Goal: Task Accomplishment & Management: Manage account settings

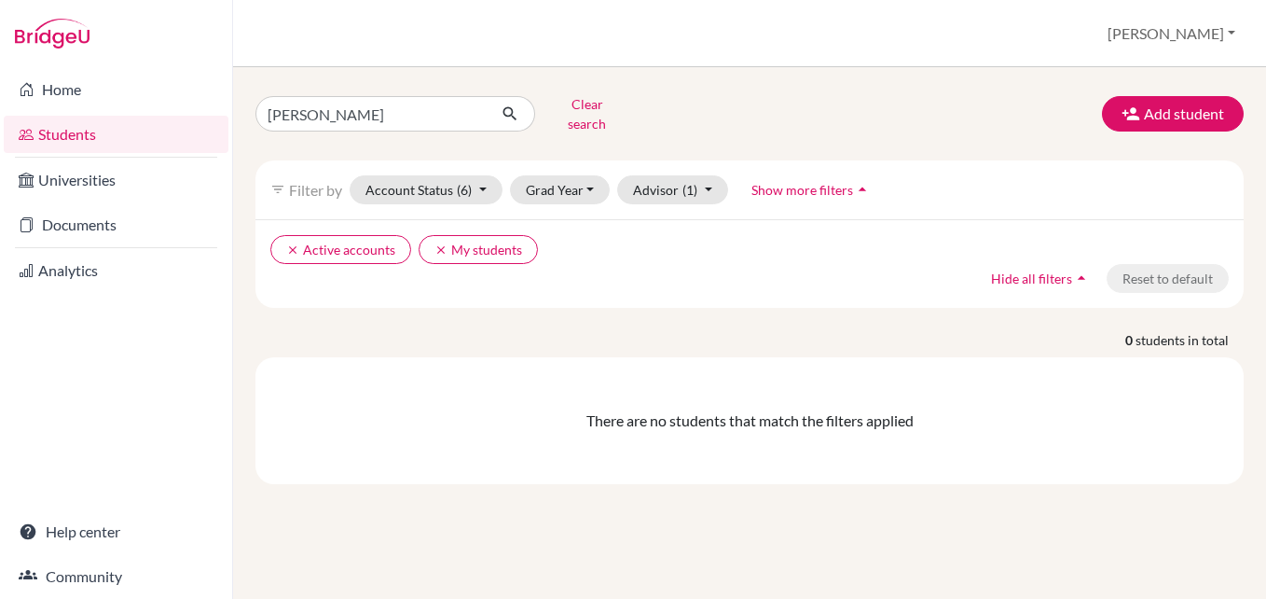
click at [666, 160] on div "filter_list Filter by Account Status (6) Active accounts done Archived accounts…" at bounding box center [750, 189] width 989 height 59
click at [666, 161] on div "filter_list Filter by Account Status (6) Active accounts done Archived accounts…" at bounding box center [750, 189] width 989 height 59
click at [666, 175] on button "Advisor (1)" at bounding box center [672, 189] width 111 height 29
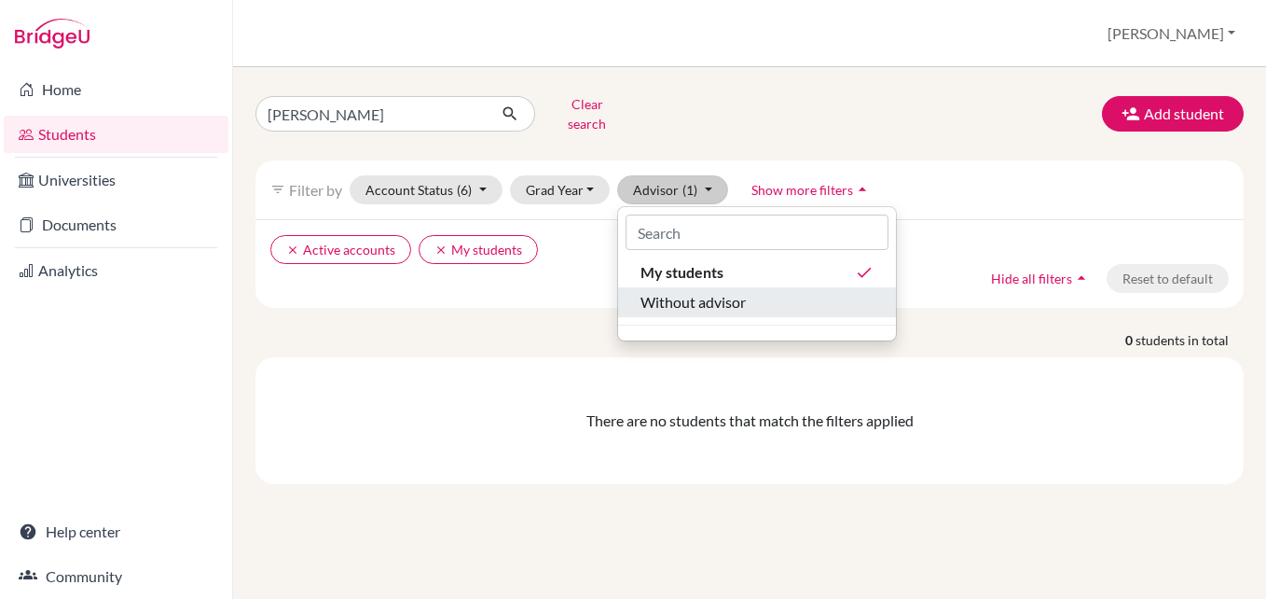
click at [671, 291] on span "Without advisor" at bounding box center [693, 302] width 105 height 22
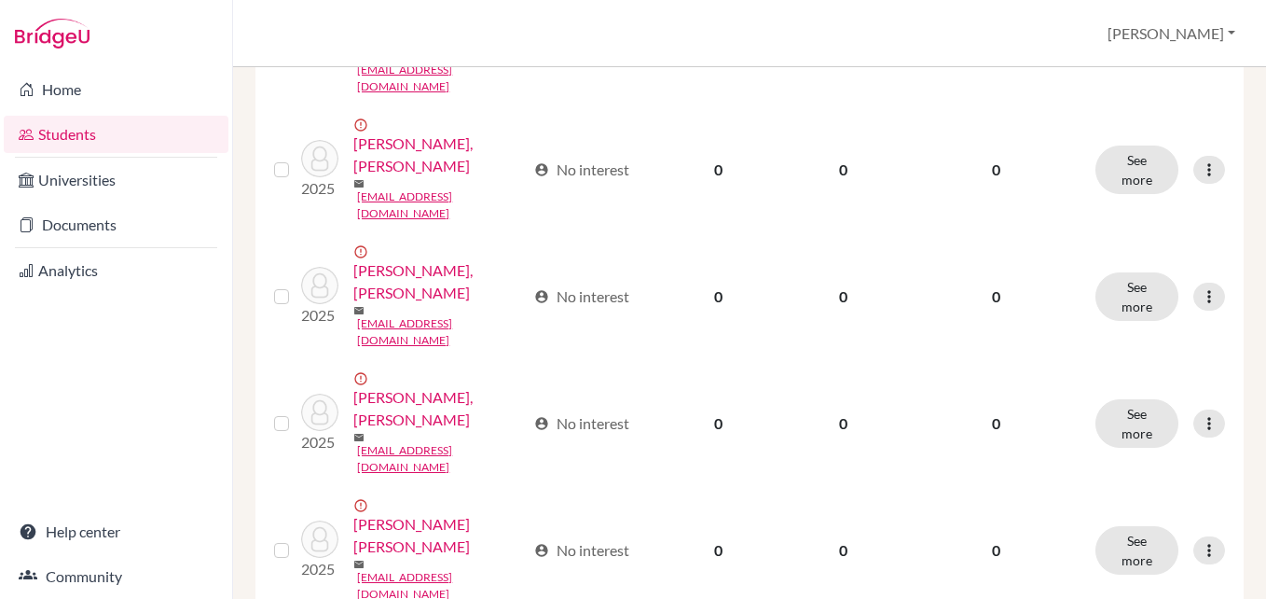
scroll to position [1952, 0]
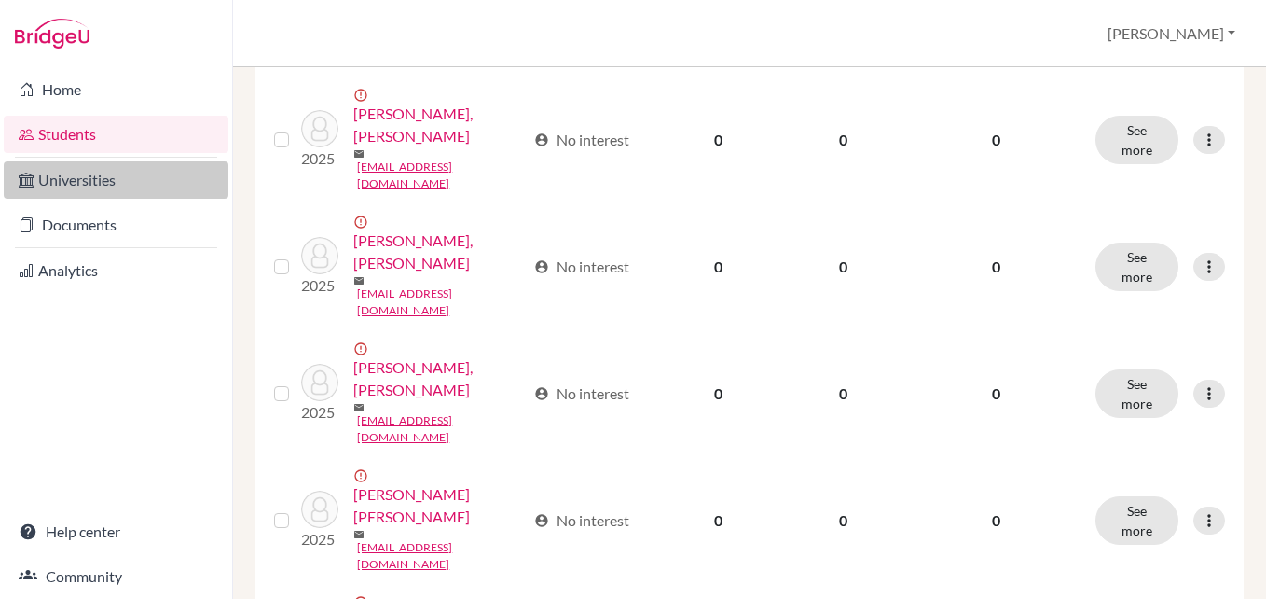
click at [123, 176] on link "Universities" at bounding box center [116, 179] width 225 height 37
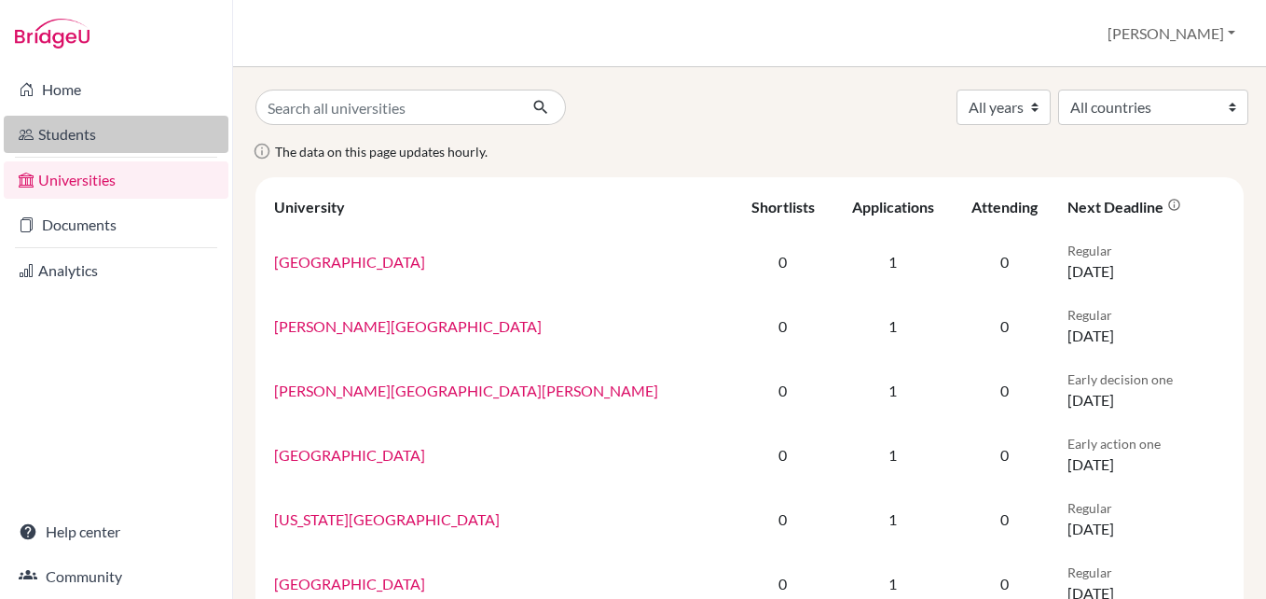
click at [62, 130] on link "Students" at bounding box center [116, 134] width 225 height 37
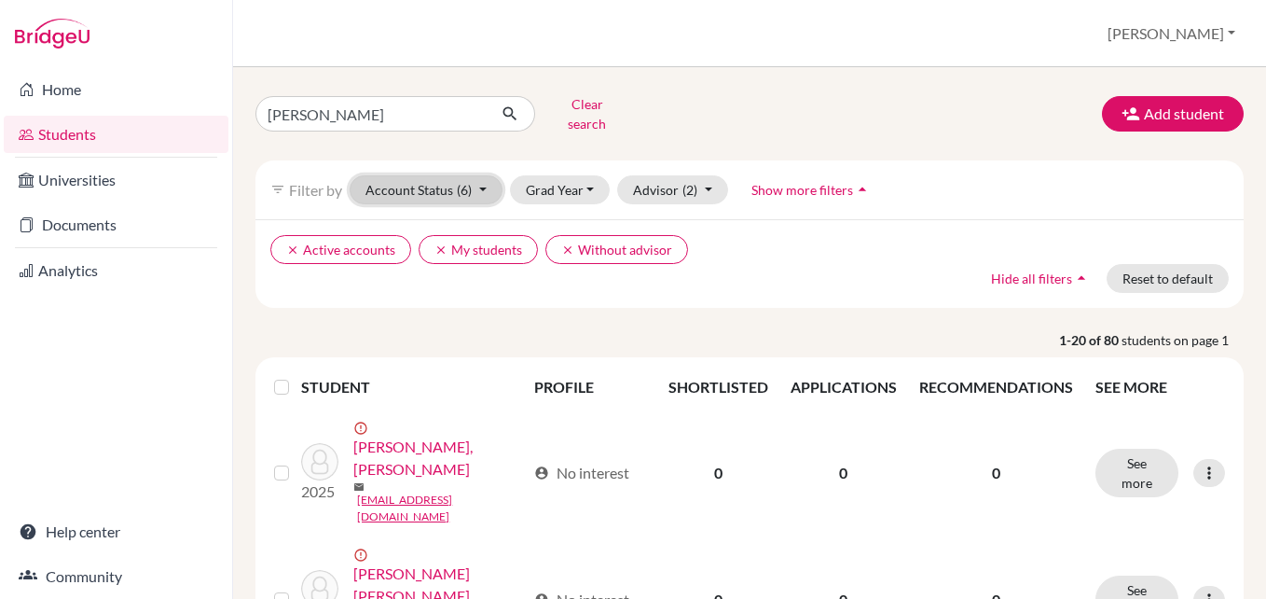
click at [465, 182] on span "(6)" at bounding box center [464, 190] width 15 height 16
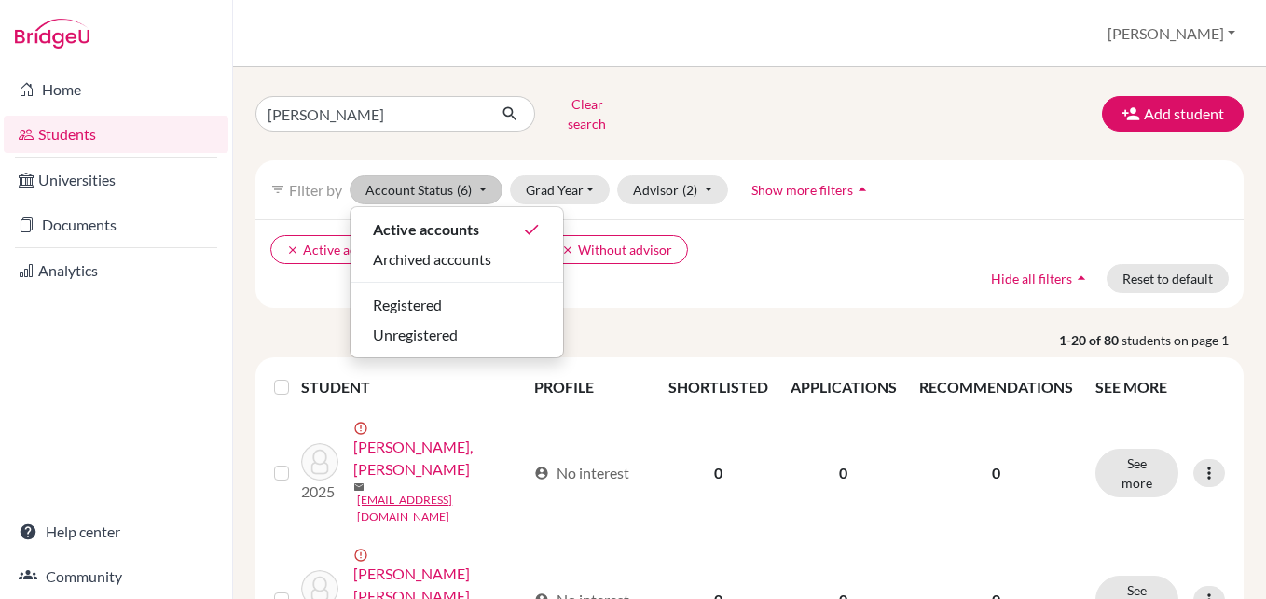
click at [784, 256] on div "clear Active accounts clear My students clear Without advisor Hide all filters …" at bounding box center [750, 263] width 989 height 89
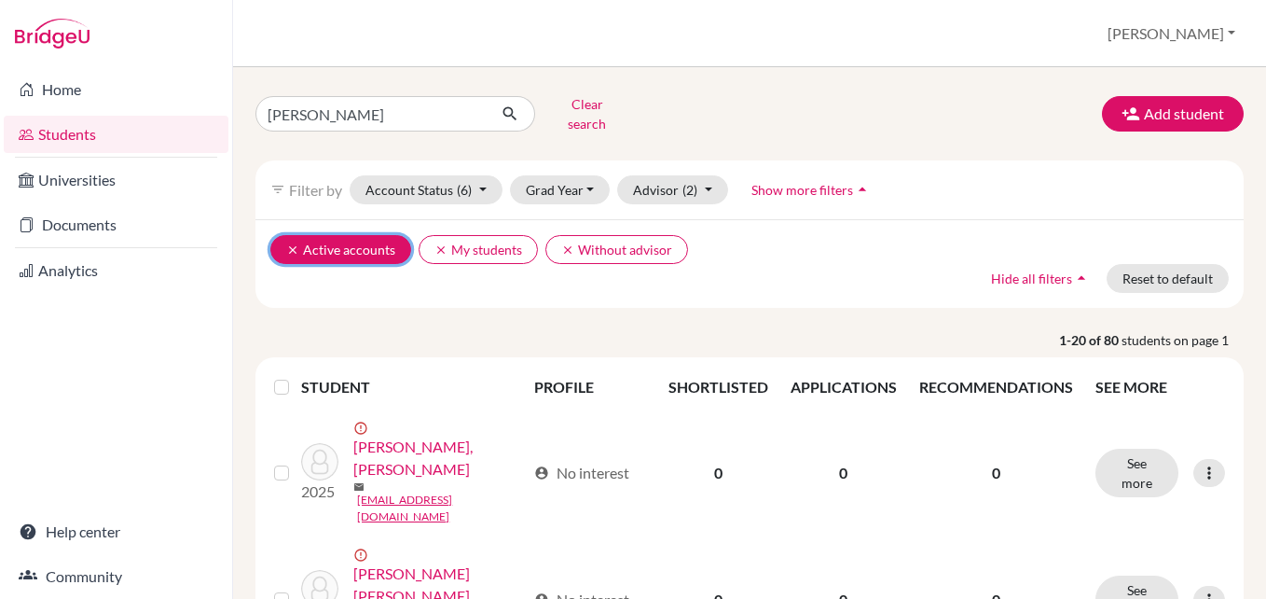
click at [340, 235] on button "clear Active accounts" at bounding box center [340, 249] width 141 height 29
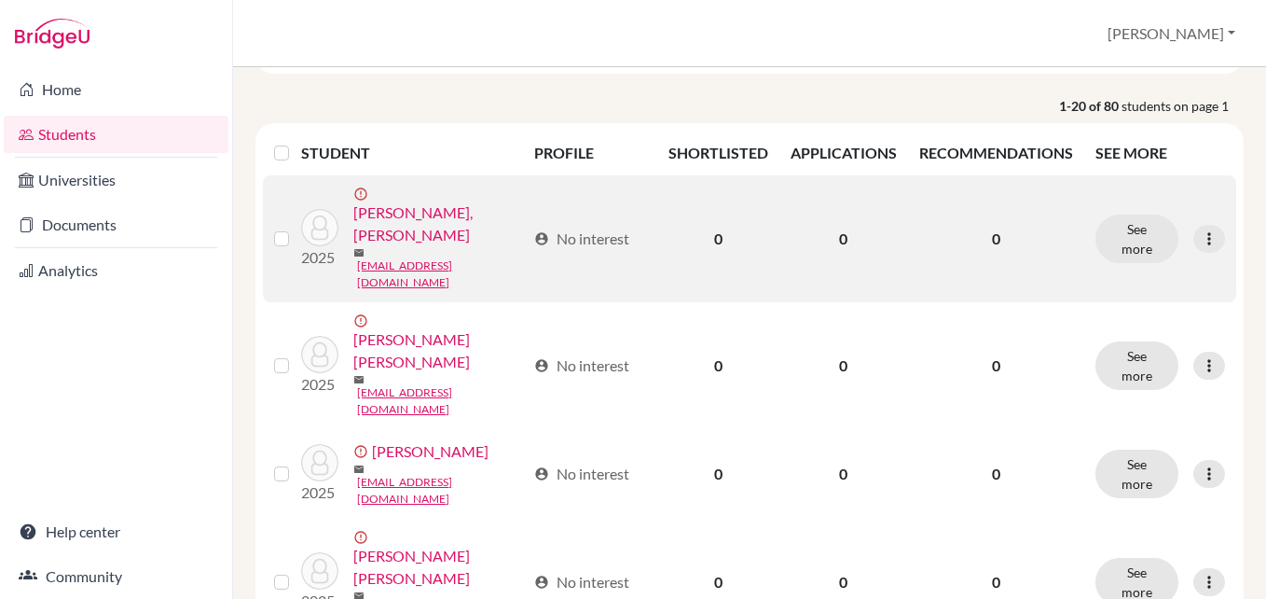
scroll to position [180, 0]
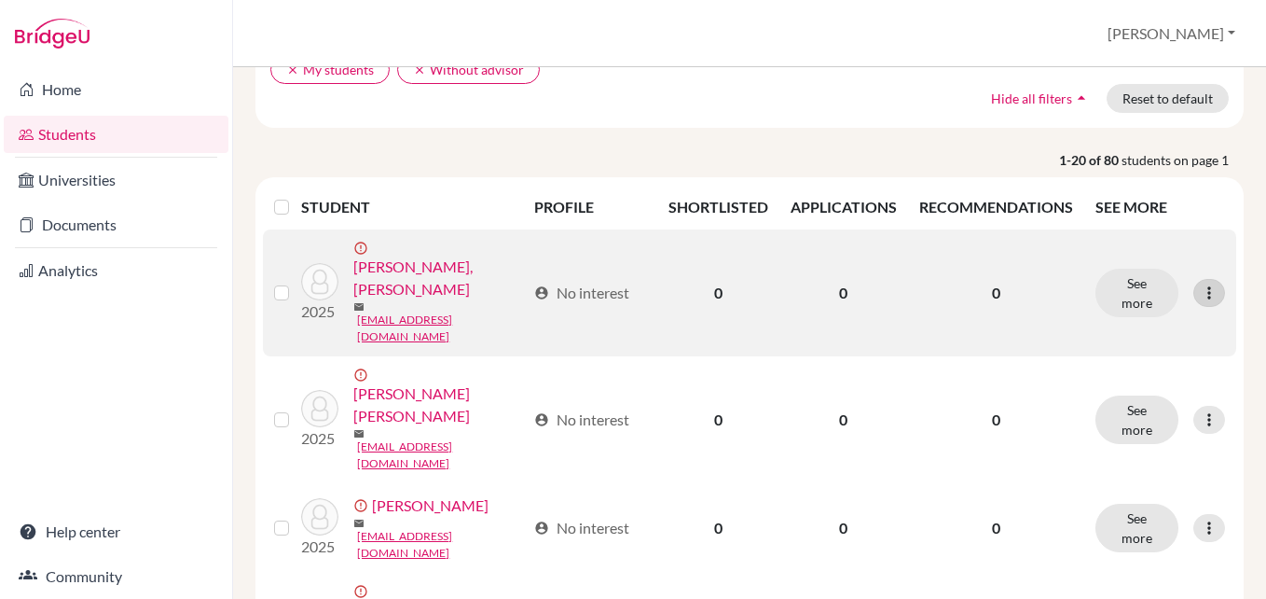
click at [1203, 284] on icon at bounding box center [1209, 293] width 19 height 19
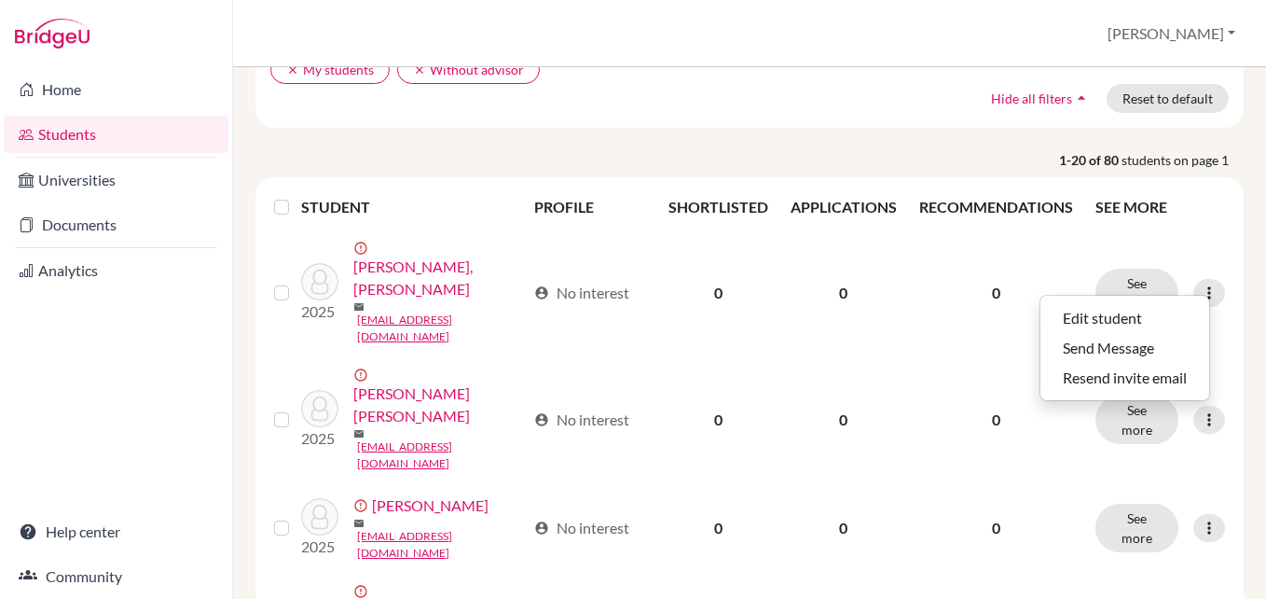
click at [297, 196] on label at bounding box center [297, 196] width 0 height 0
click at [0, 0] on input "checkbox" at bounding box center [0, 0] width 0 height 0
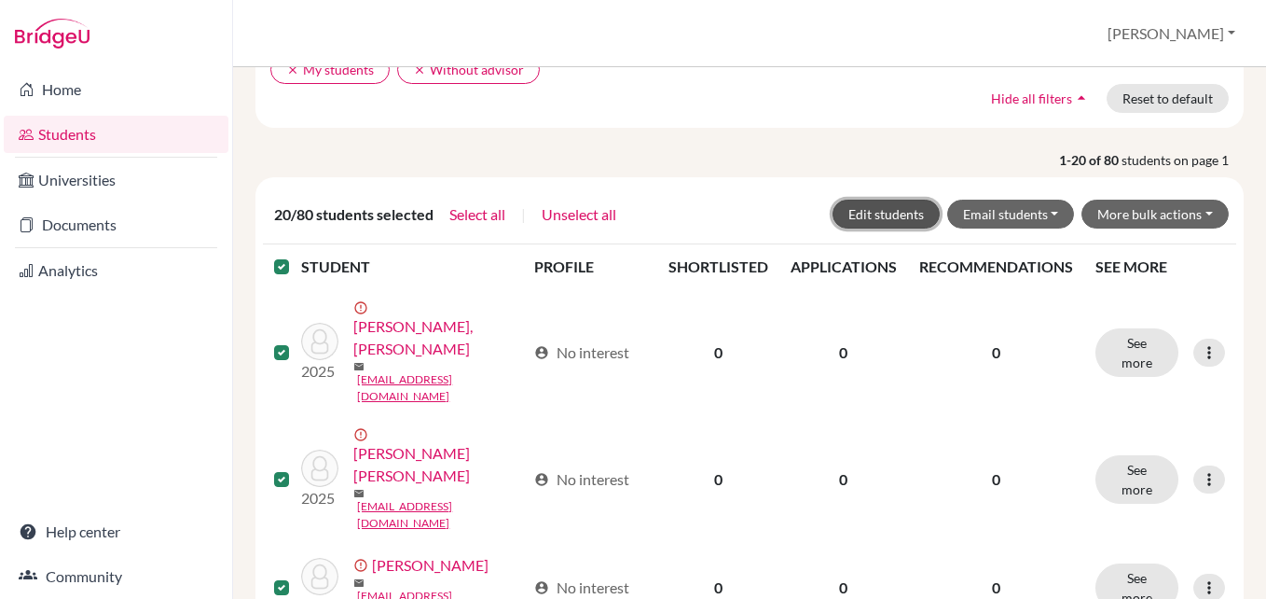
click at [890, 204] on button "Edit students" at bounding box center [886, 214] width 107 height 29
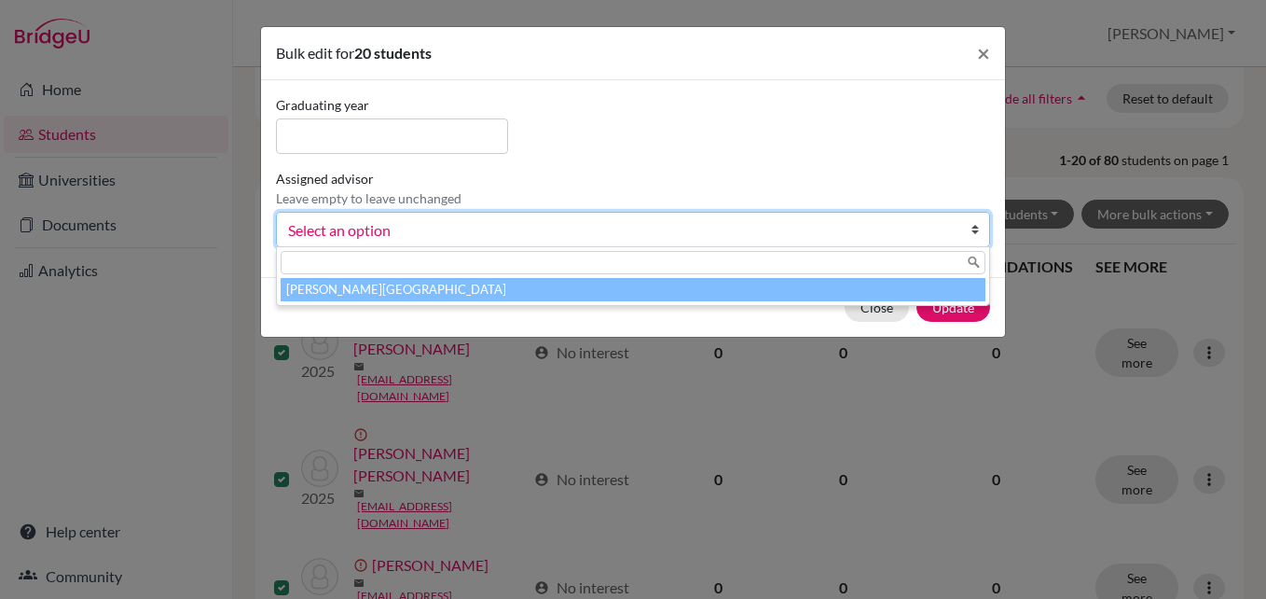
click at [502, 222] on span "Select an option" at bounding box center [621, 230] width 666 height 24
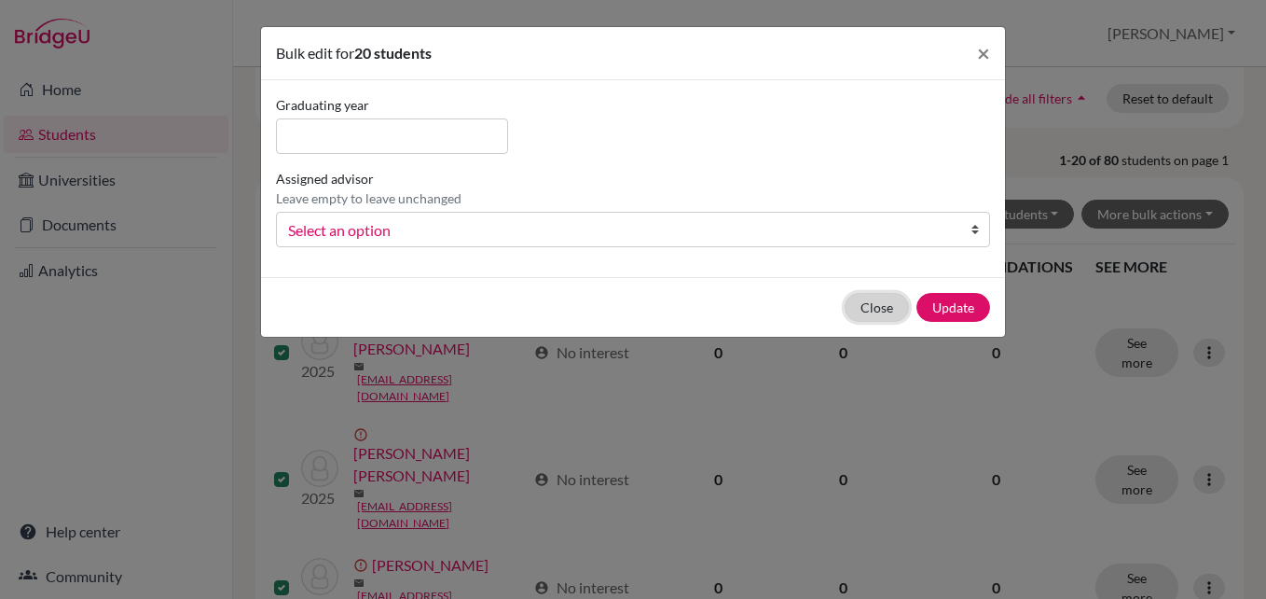
click at [902, 306] on button "Close" at bounding box center [877, 307] width 64 height 29
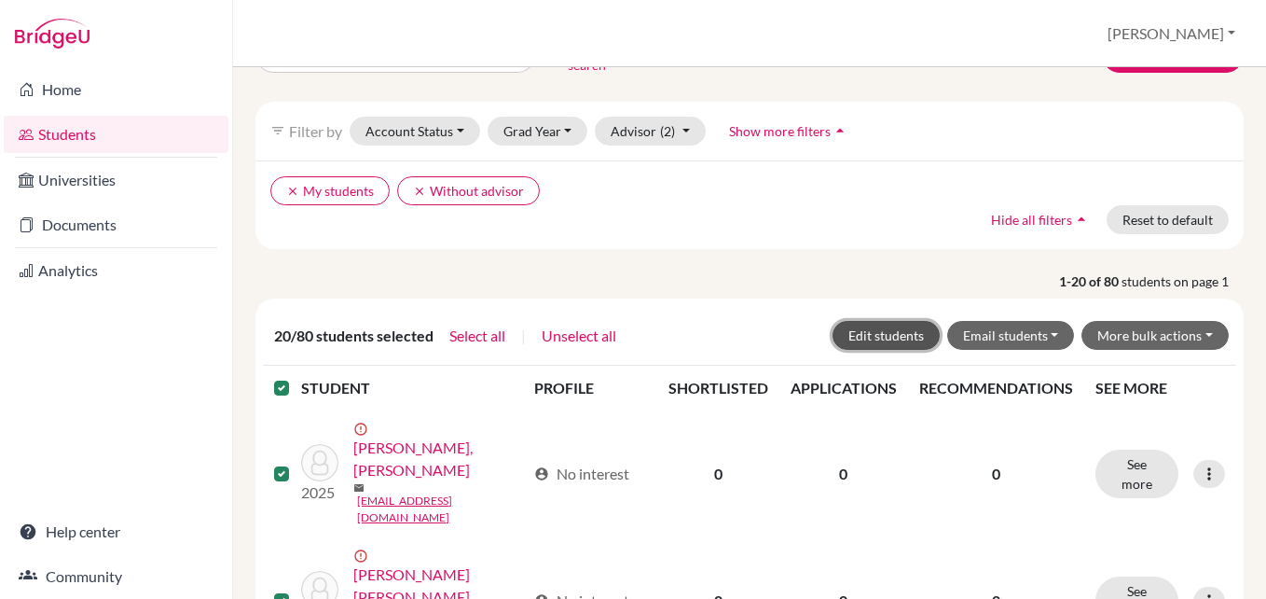
scroll to position [0, 0]
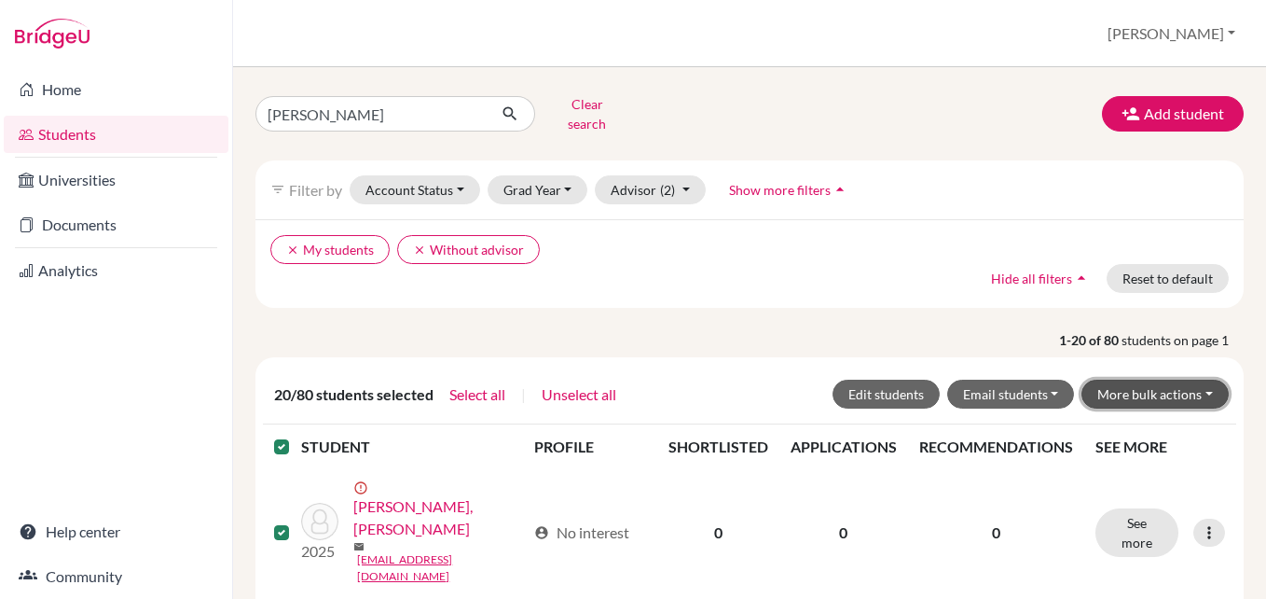
click at [1138, 385] on button "More bulk actions" at bounding box center [1155, 394] width 147 height 29
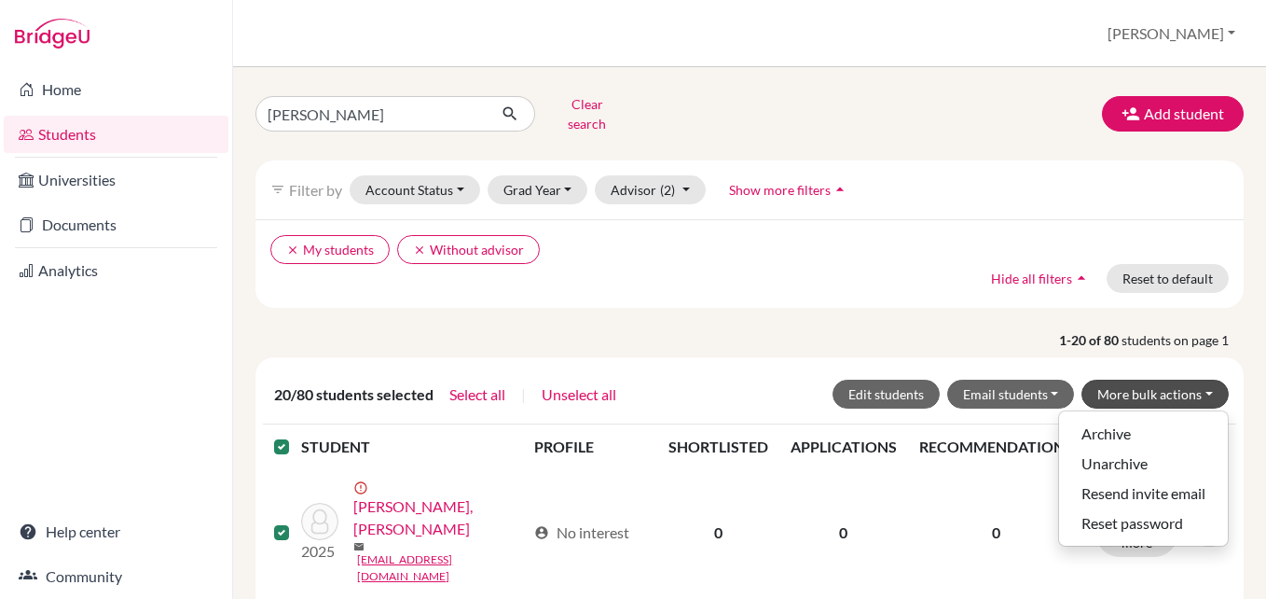
click at [629, 256] on div "clear My students clear Without advisor Hide all filters arrow_drop_up Reset to…" at bounding box center [750, 263] width 989 height 89
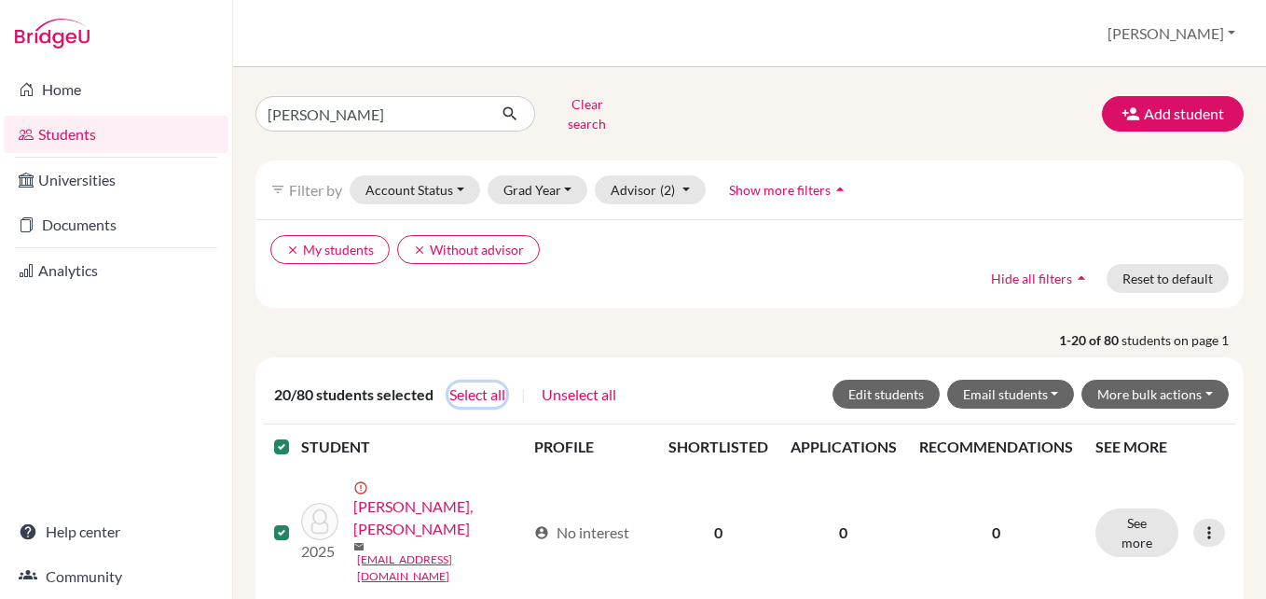
click at [470, 382] on button "Select all" at bounding box center [478, 394] width 58 height 24
click at [924, 385] on button "Edit students" at bounding box center [886, 394] width 107 height 29
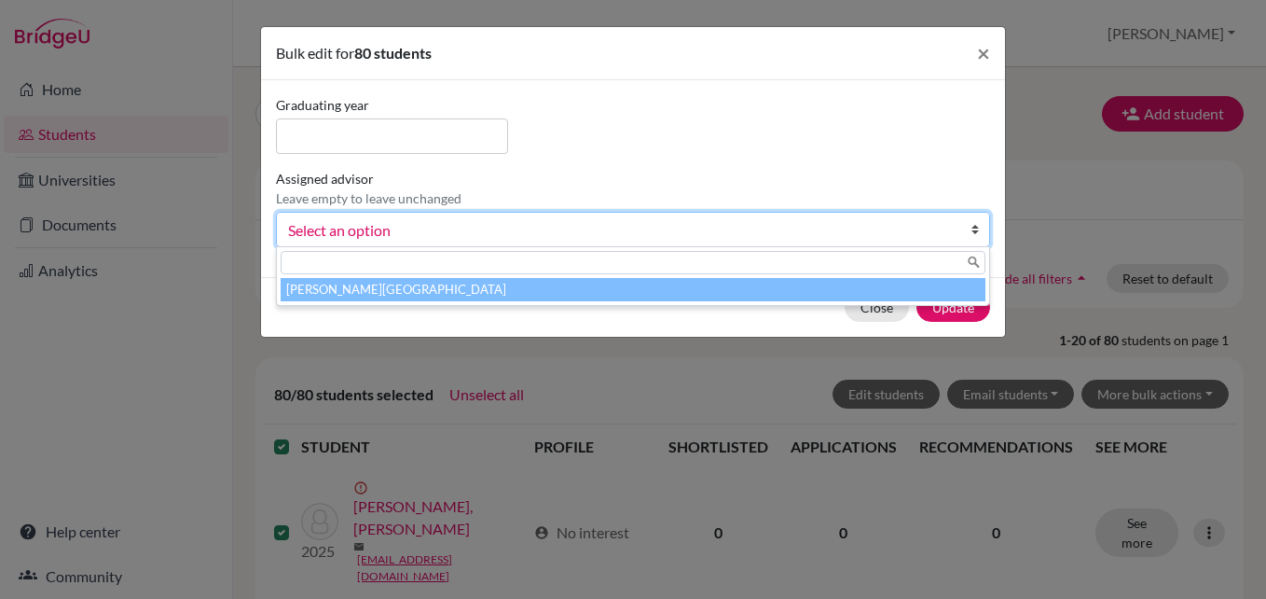
click at [487, 217] on link "Select an option" at bounding box center [633, 229] width 714 height 35
click at [577, 174] on div "Assigned advisor Leave empty to leave unchanged Leiva, Emilia Select an option …" at bounding box center [633, 208] width 724 height 78
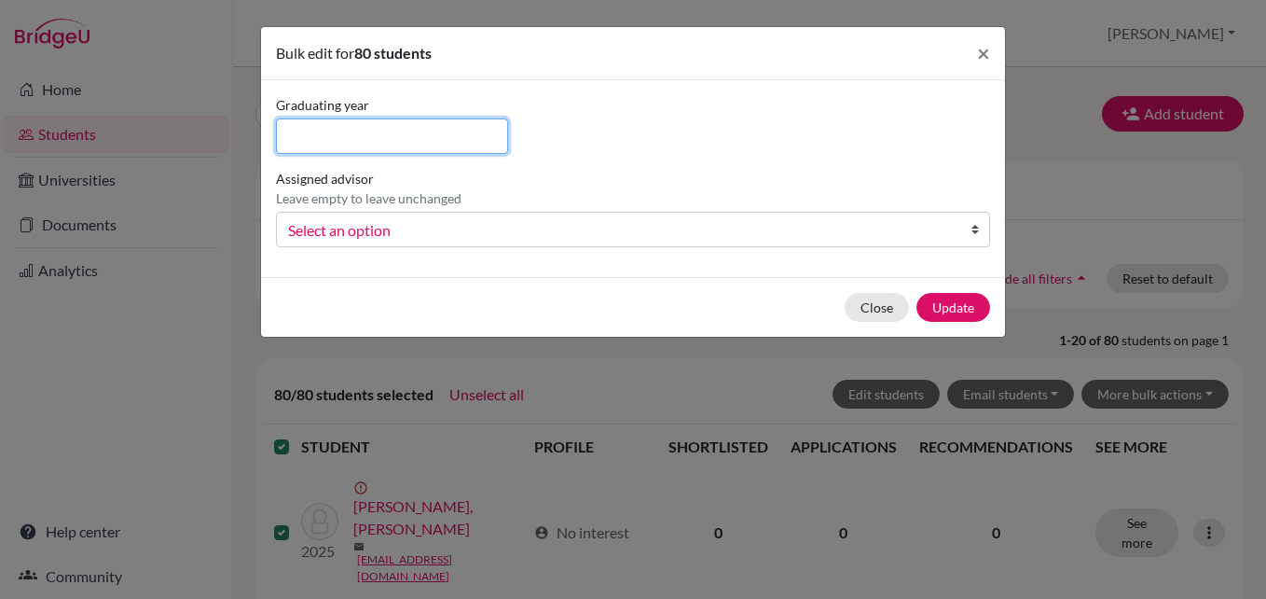
click at [354, 147] on input at bounding box center [392, 135] width 232 height 35
type input "2025"
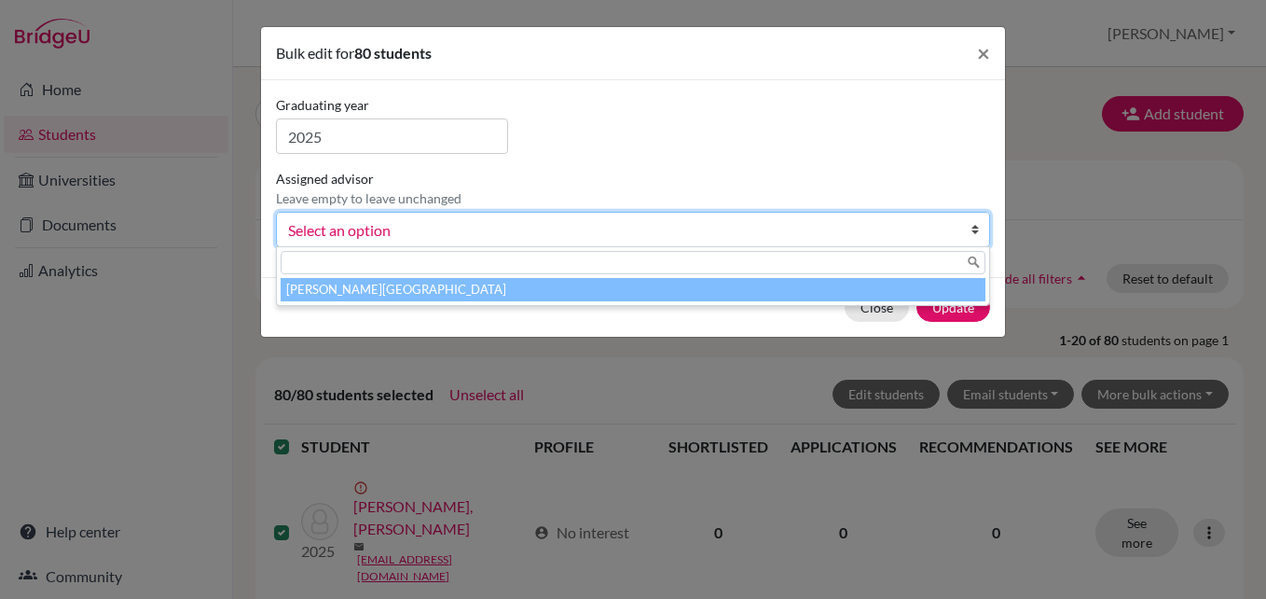
click at [389, 228] on span "Select an option" at bounding box center [621, 230] width 666 height 24
click at [388, 277] on div at bounding box center [633, 262] width 713 height 31
click at [395, 285] on li "Leiva, Emilia" at bounding box center [633, 289] width 705 height 23
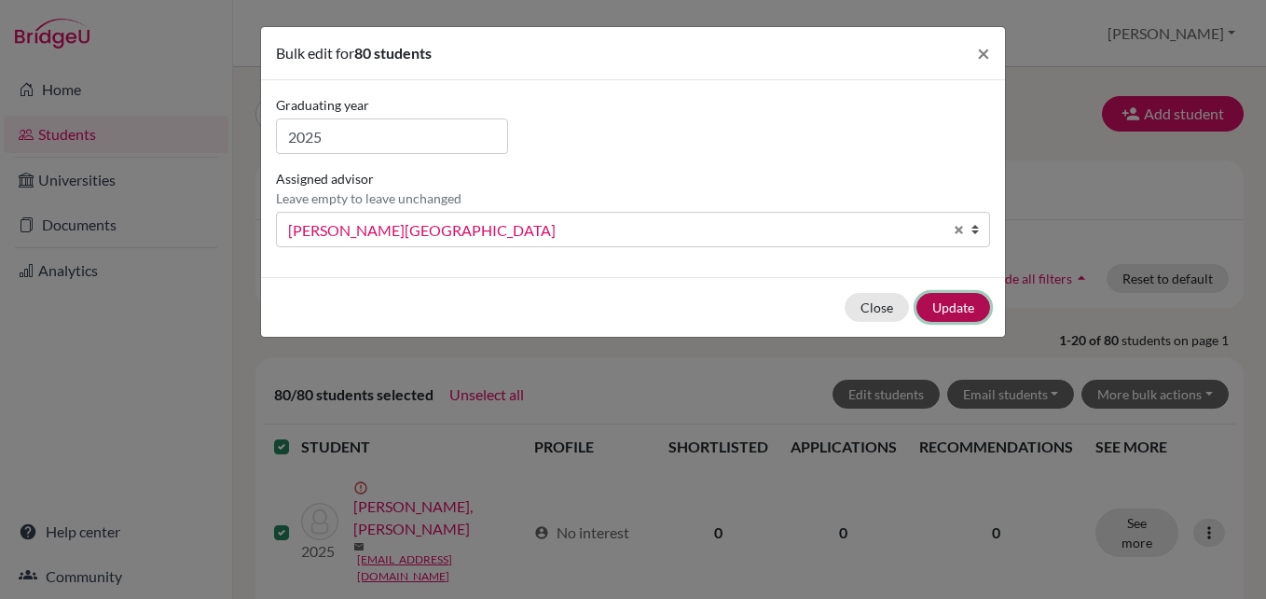
click at [953, 305] on button "Update" at bounding box center [954, 307] width 74 height 29
